Goal: Information Seeking & Learning: Compare options

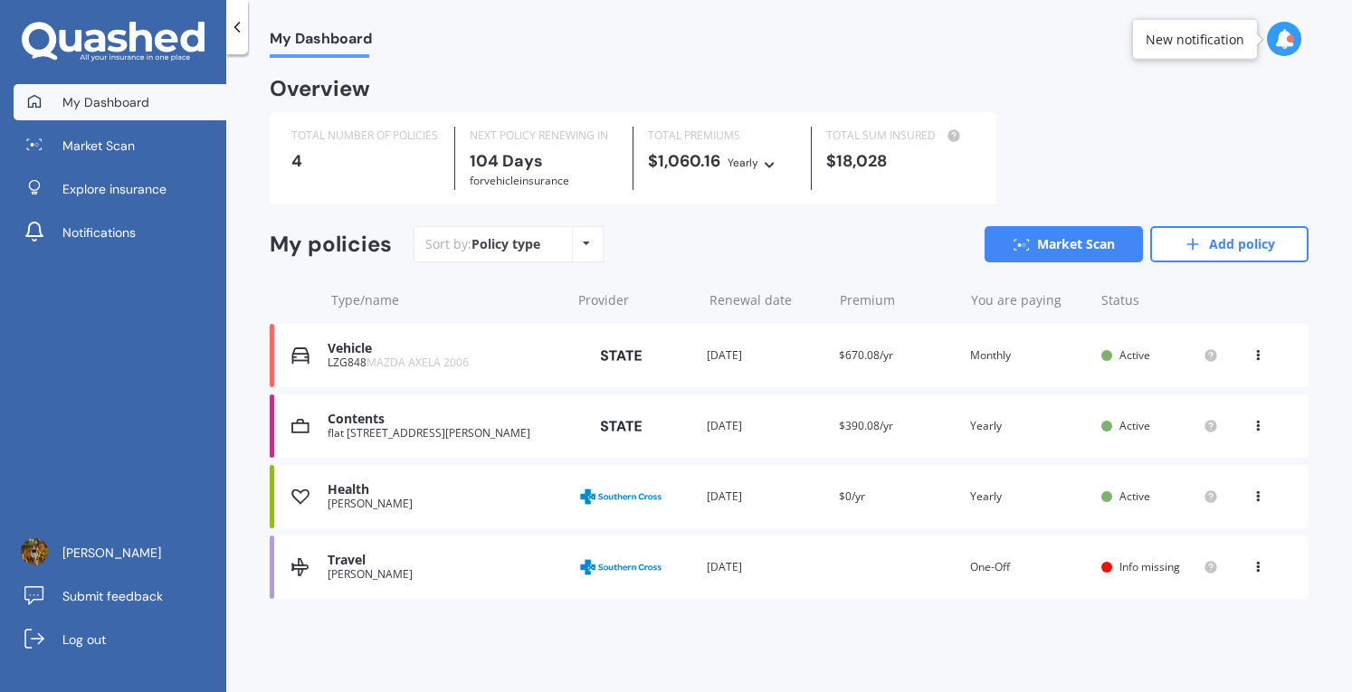
click at [523, 506] on div "Jessica Burkhead" at bounding box center [445, 504] width 234 height 13
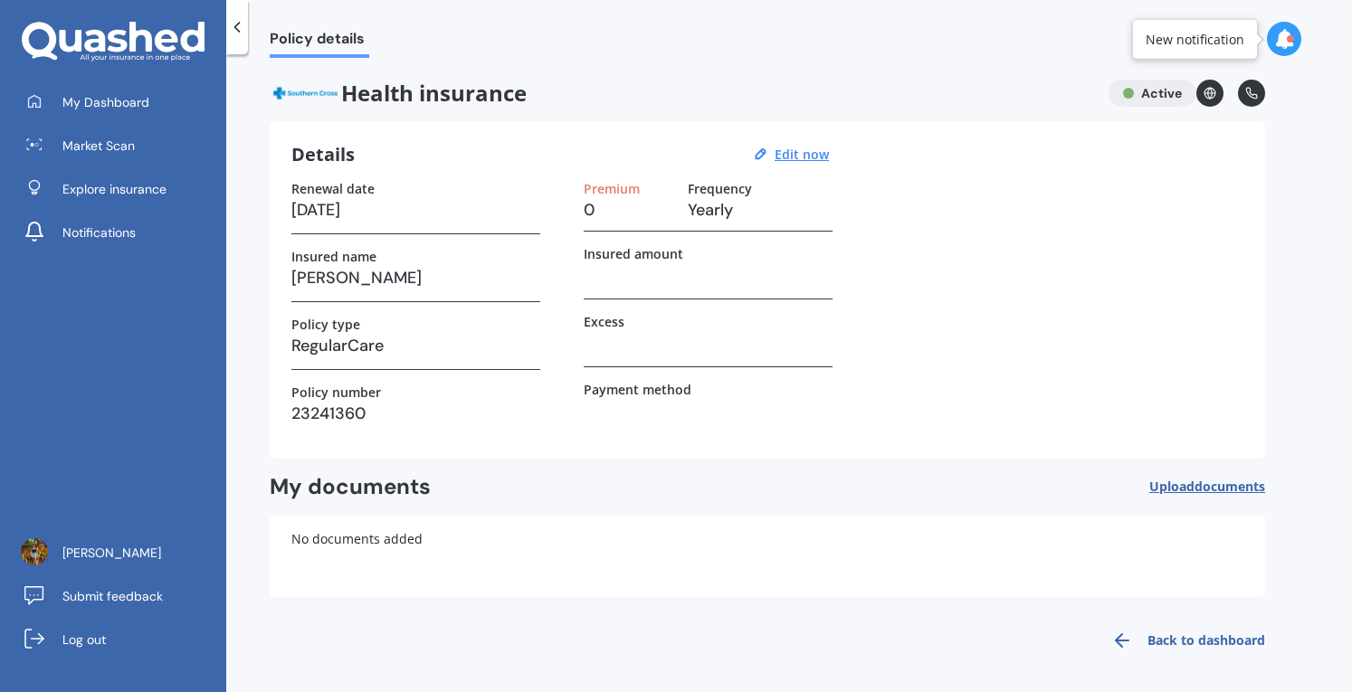
scroll to position [1, 0]
click at [165, 148] on link "Market Scan" at bounding box center [120, 146] width 213 height 36
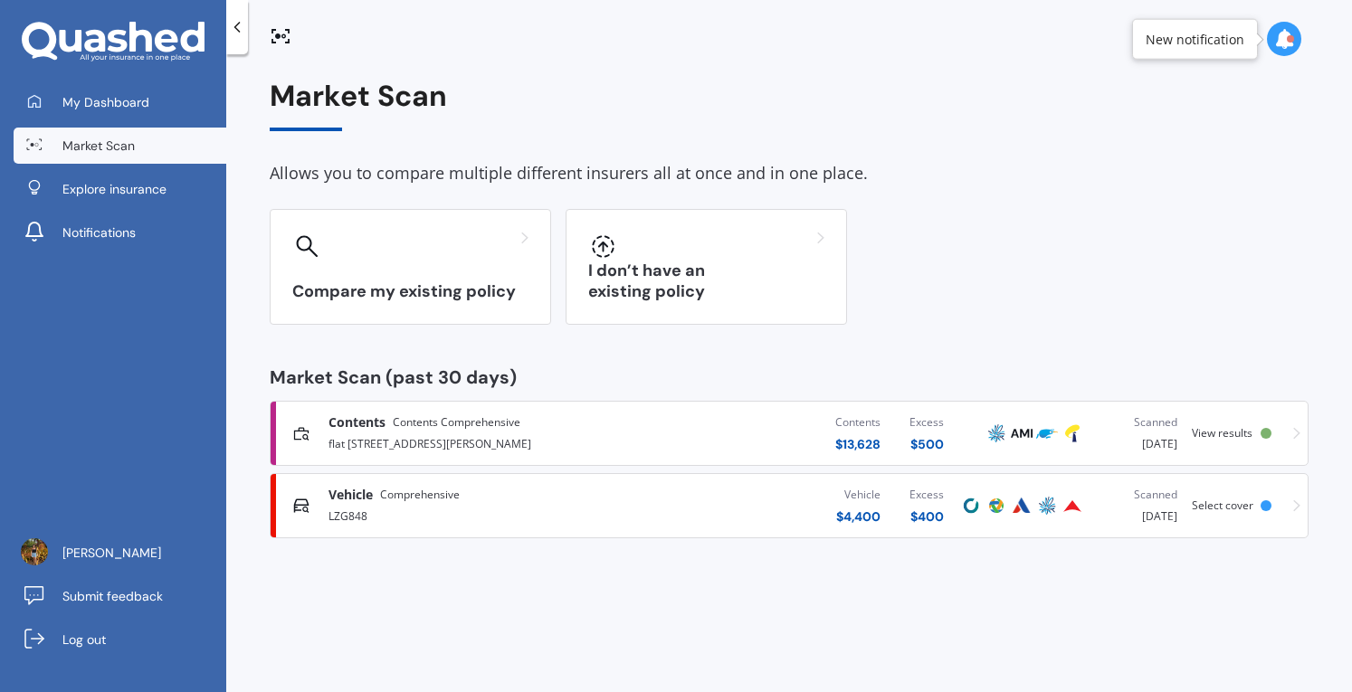
click at [642, 433] on div "Contents $ 13,628 Excess $ 500" at bounding box center [791, 433] width 333 height 54
